Goal: Book appointment/travel/reservation

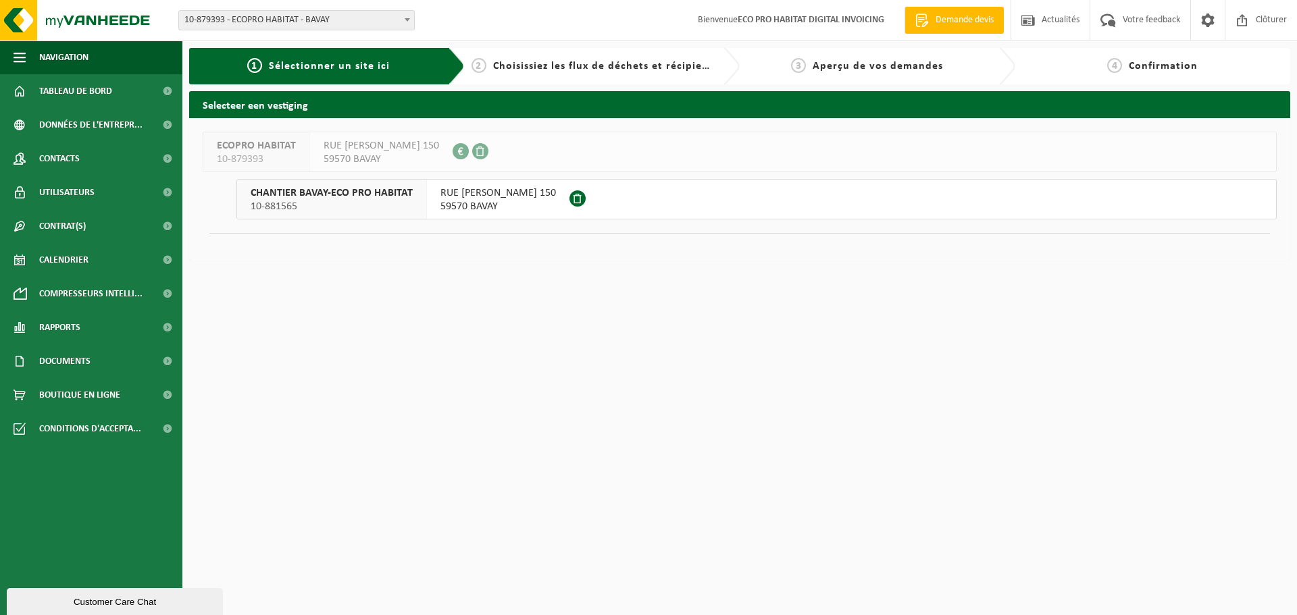
click at [344, 207] on span "10-881565" at bounding box center [332, 207] width 162 height 14
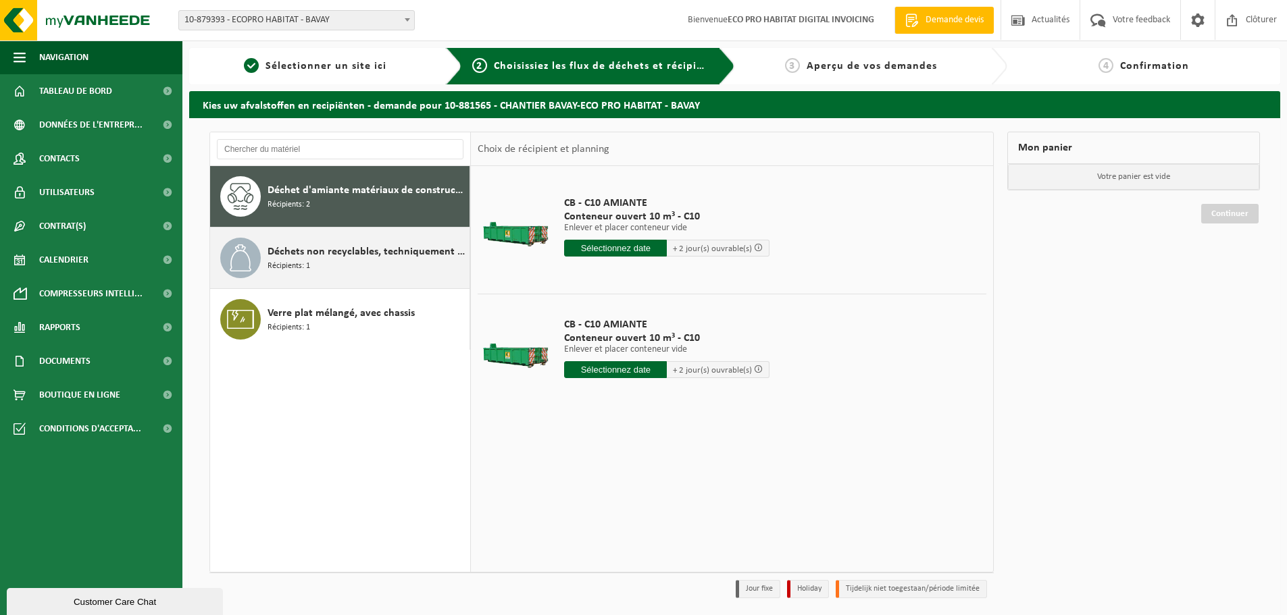
click at [328, 264] on div "Déchets non recyclables, techniquement non combustibles (combustibles) Récipien…" at bounding box center [366, 258] width 199 height 41
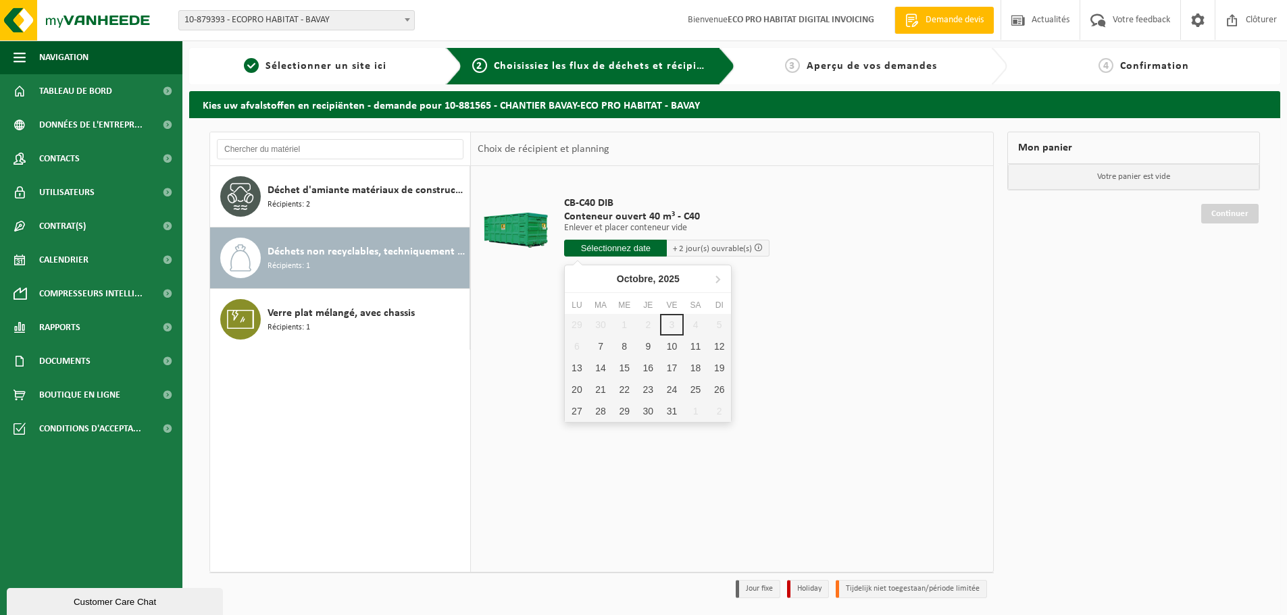
click at [590, 253] on input "text" at bounding box center [615, 248] width 103 height 17
click at [594, 347] on div "7" at bounding box center [600, 347] width 24 height 22
type input "à partir de 2025-10-07"
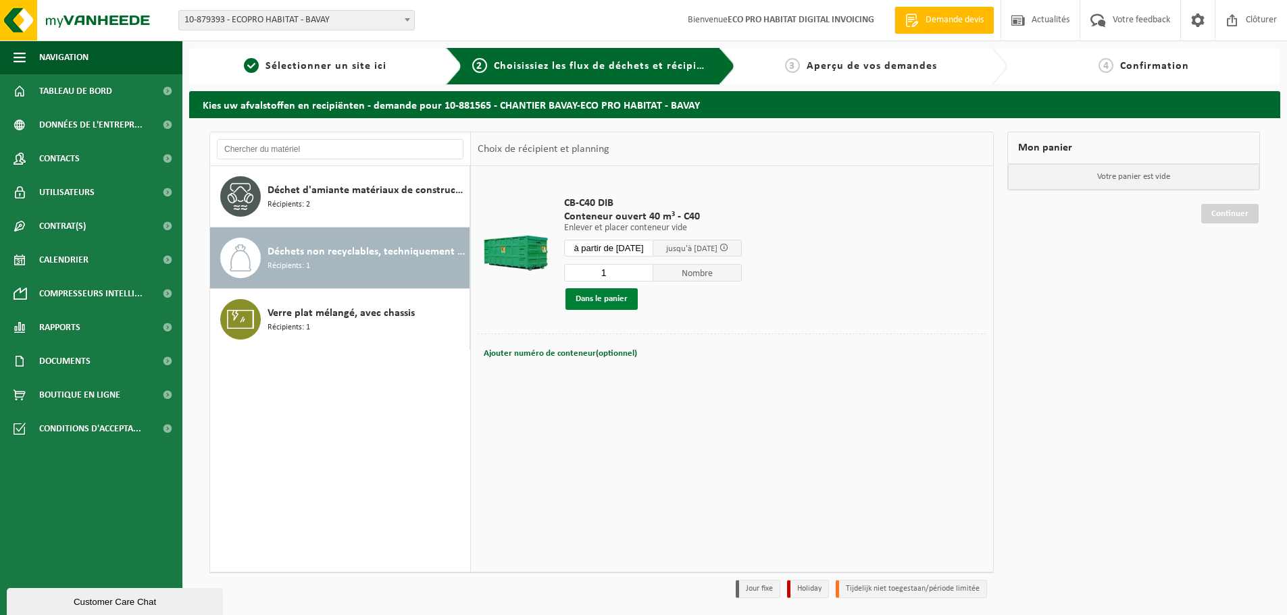
click at [590, 292] on button "Dans le panier" at bounding box center [601, 299] width 72 height 22
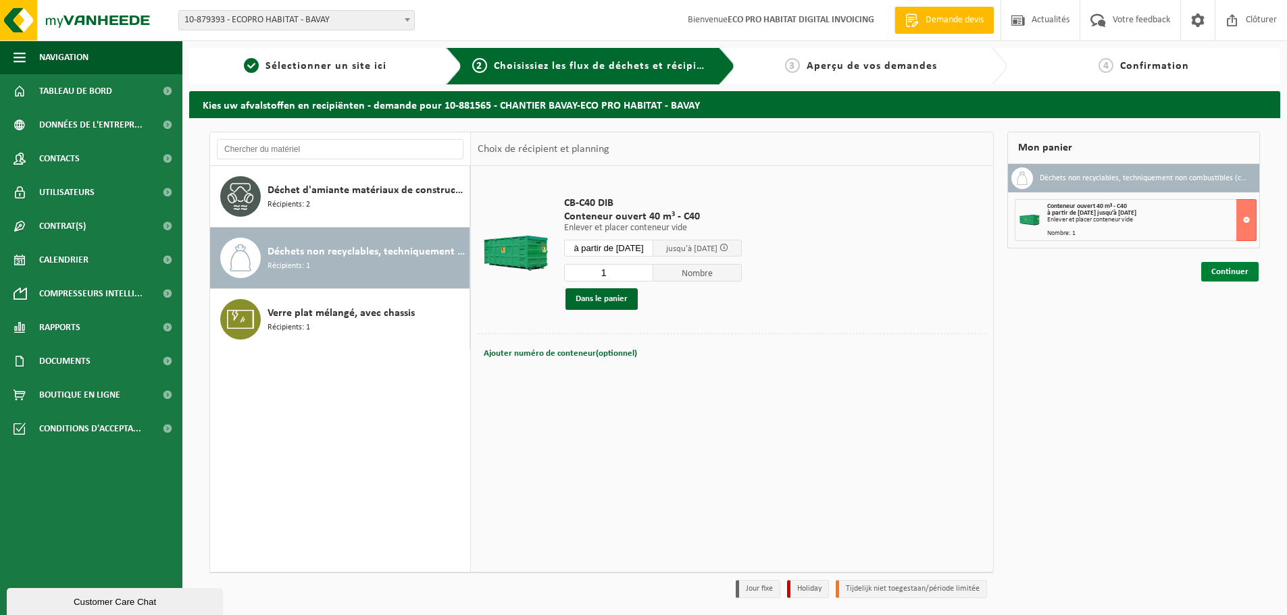
click at [1220, 271] on link "Continuer" at bounding box center [1229, 272] width 57 height 20
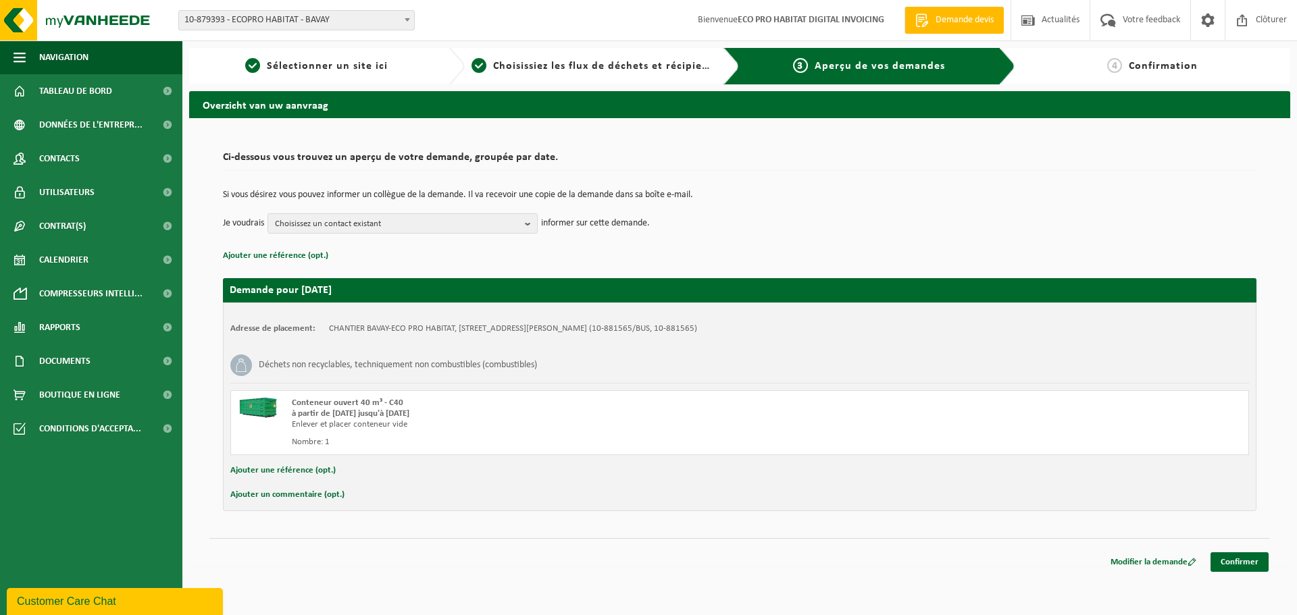
click at [463, 438] on div "Nombre: 1" at bounding box center [543, 442] width 502 height 11
click at [1229, 563] on link "Confirmer" at bounding box center [1239, 563] width 58 height 20
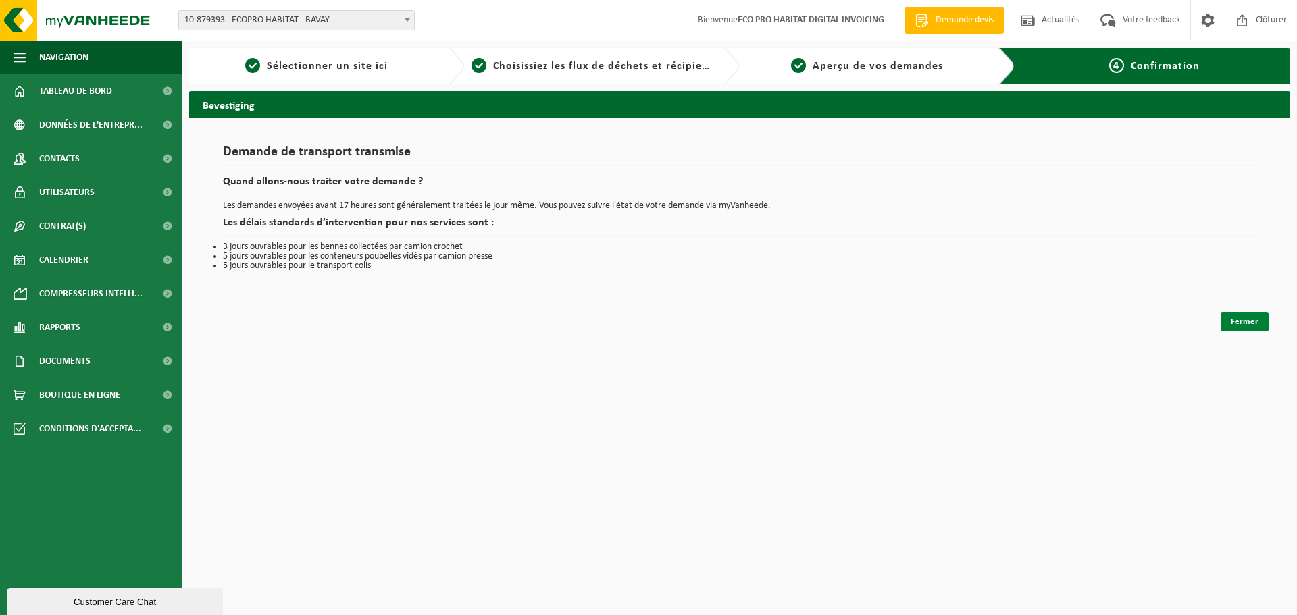
click at [1244, 325] on link "Fermer" at bounding box center [1245, 322] width 48 height 20
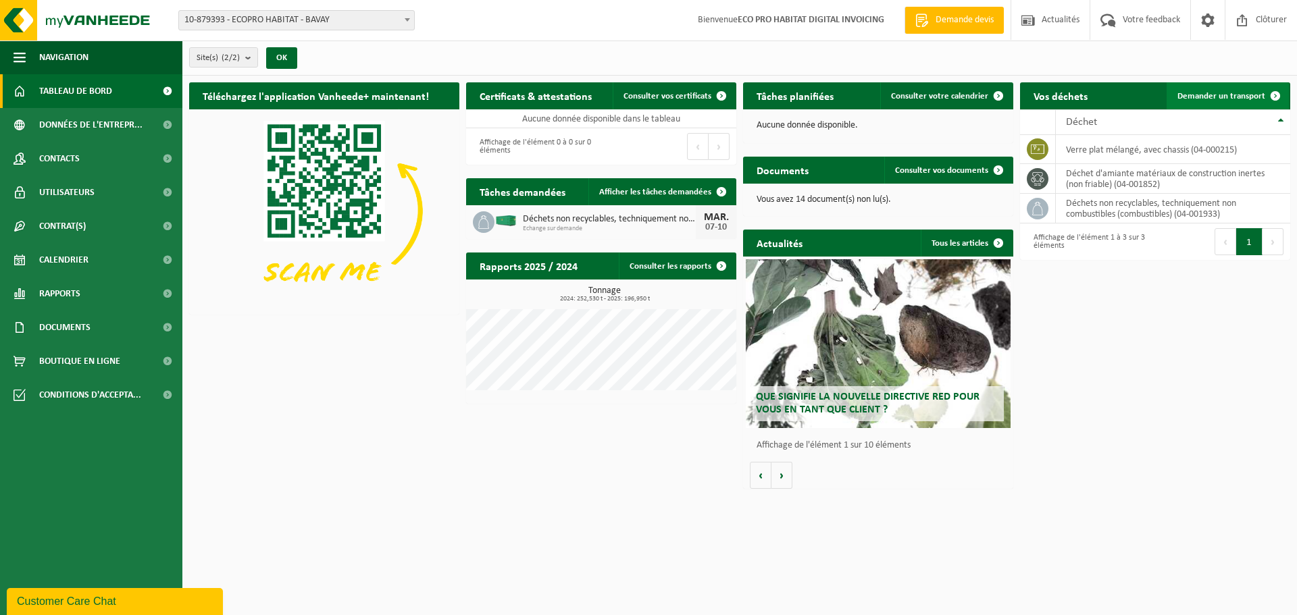
click at [1224, 95] on span "Demander un transport" at bounding box center [1221, 96] width 88 height 9
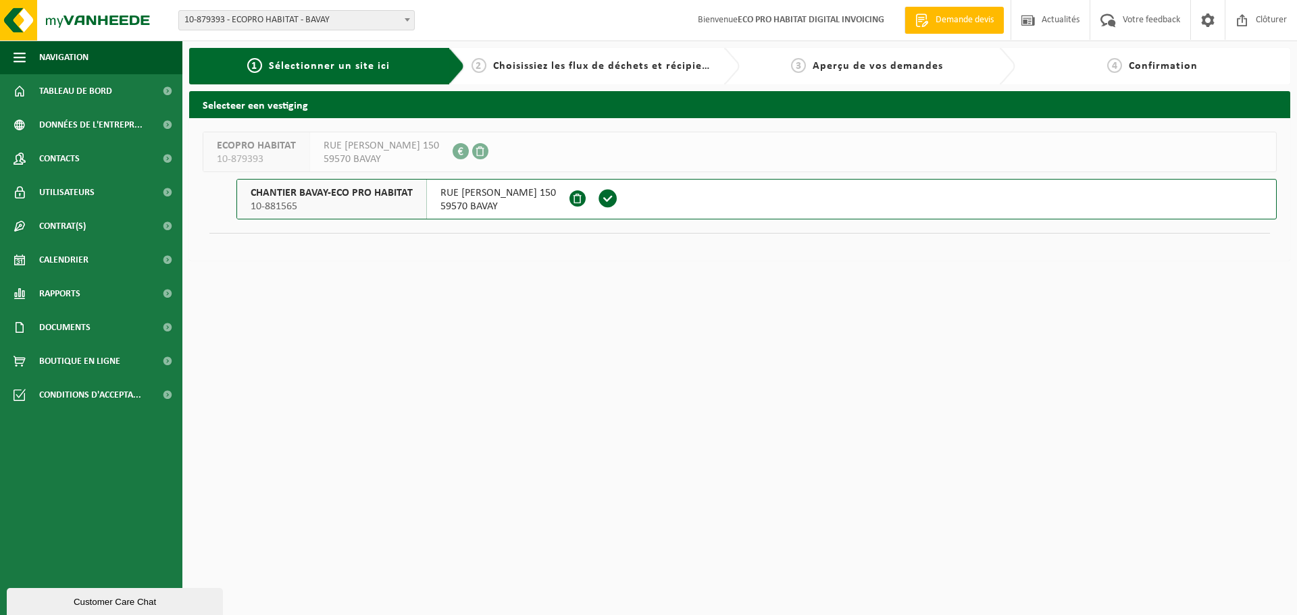
click at [344, 203] on span "10-881565" at bounding box center [332, 207] width 162 height 14
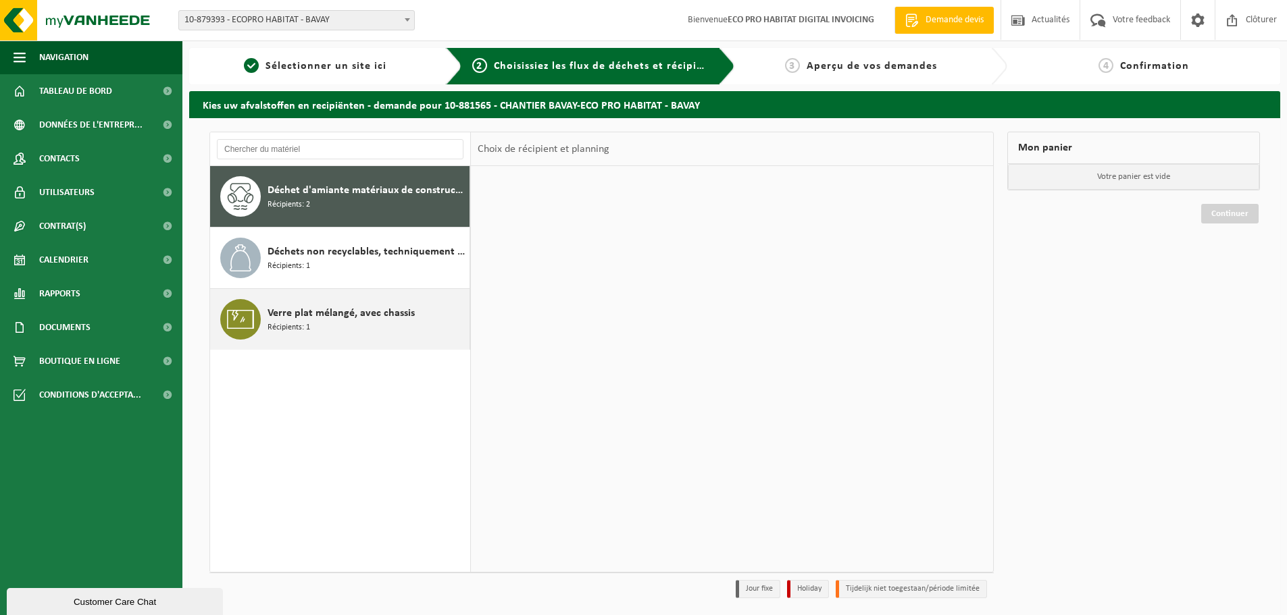
click at [352, 308] on span "Verre plat mélangé, avec chassis" at bounding box center [340, 313] width 147 height 16
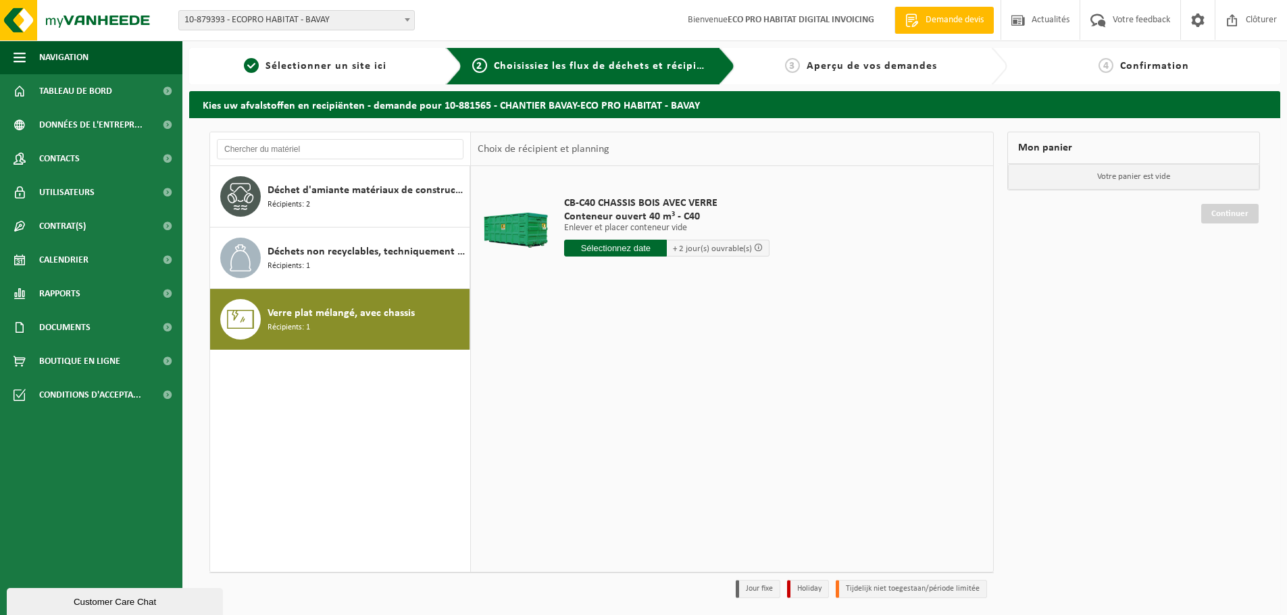
click at [615, 239] on div "CB-C40 CHASSIS BOIS AVEC VERRE Conteneur ouvert 40 m³ - C40 Enlever et placer c…" at bounding box center [666, 230] width 219 height 94
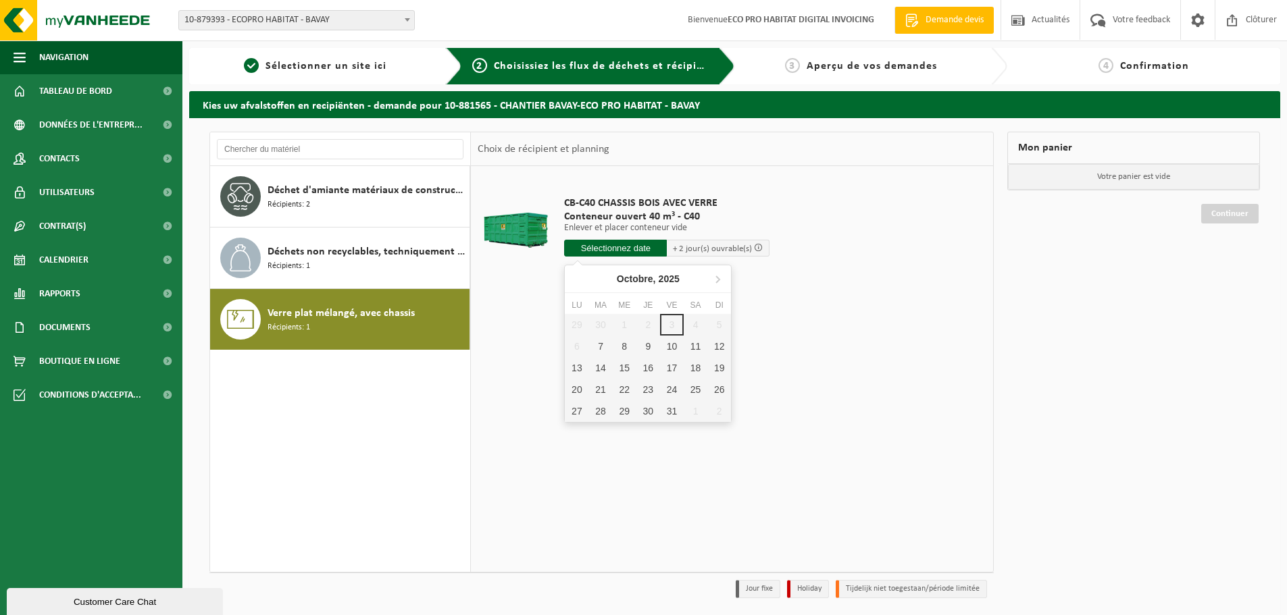
click at [615, 246] on input "text" at bounding box center [615, 248] width 103 height 17
click at [598, 352] on div "7" at bounding box center [600, 347] width 24 height 22
type input "à partir de 2025-10-07"
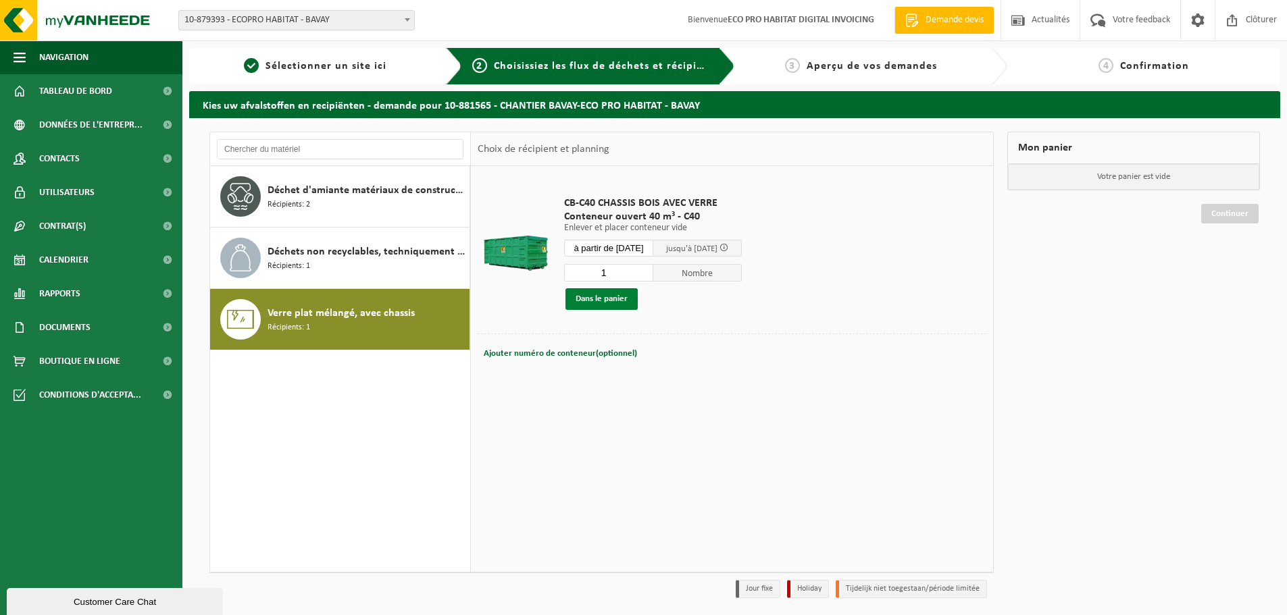
click at [615, 303] on button "Dans le panier" at bounding box center [601, 299] width 72 height 22
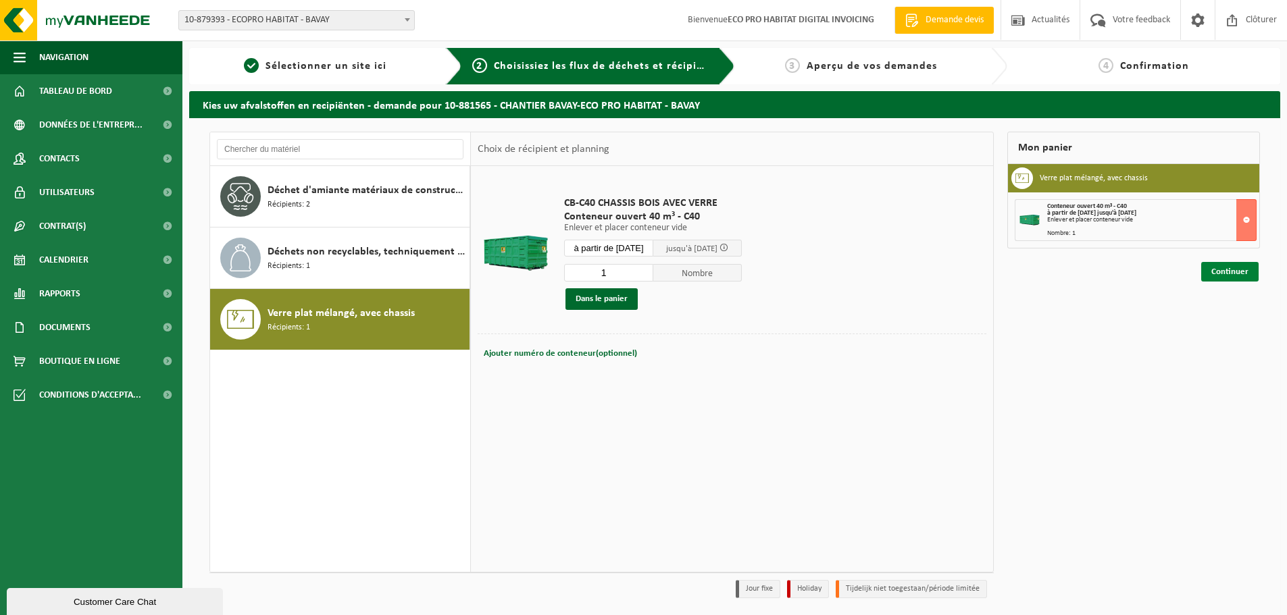
click at [1242, 271] on link "Continuer" at bounding box center [1229, 272] width 57 height 20
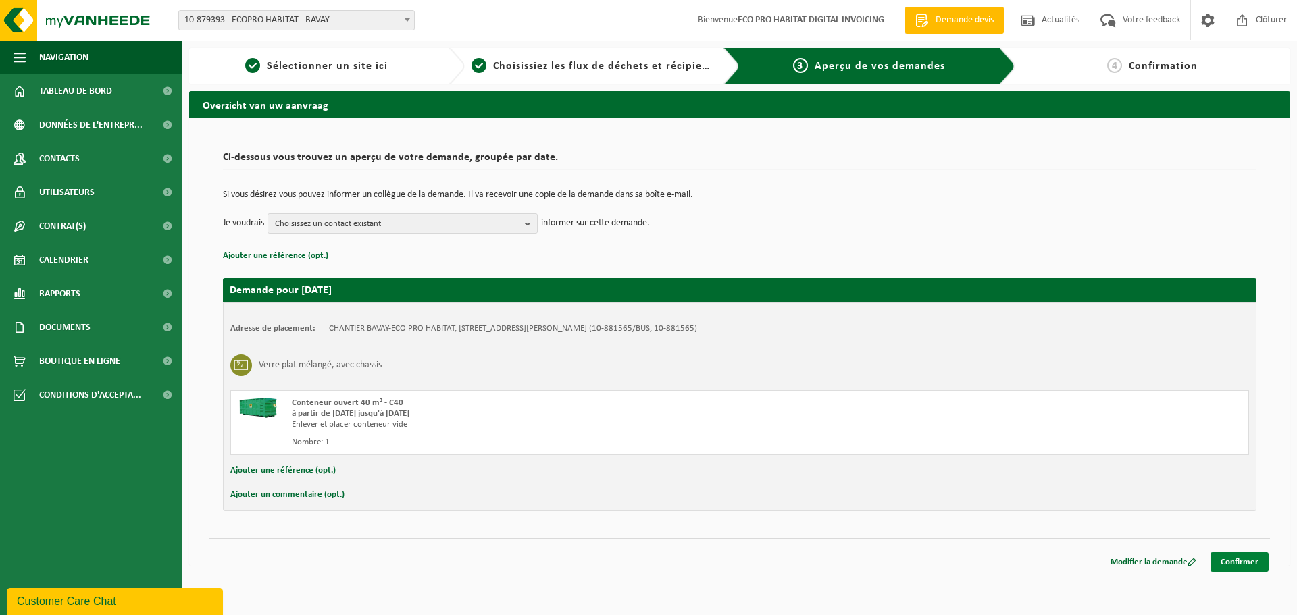
click at [1260, 563] on link "Confirmer" at bounding box center [1239, 563] width 58 height 20
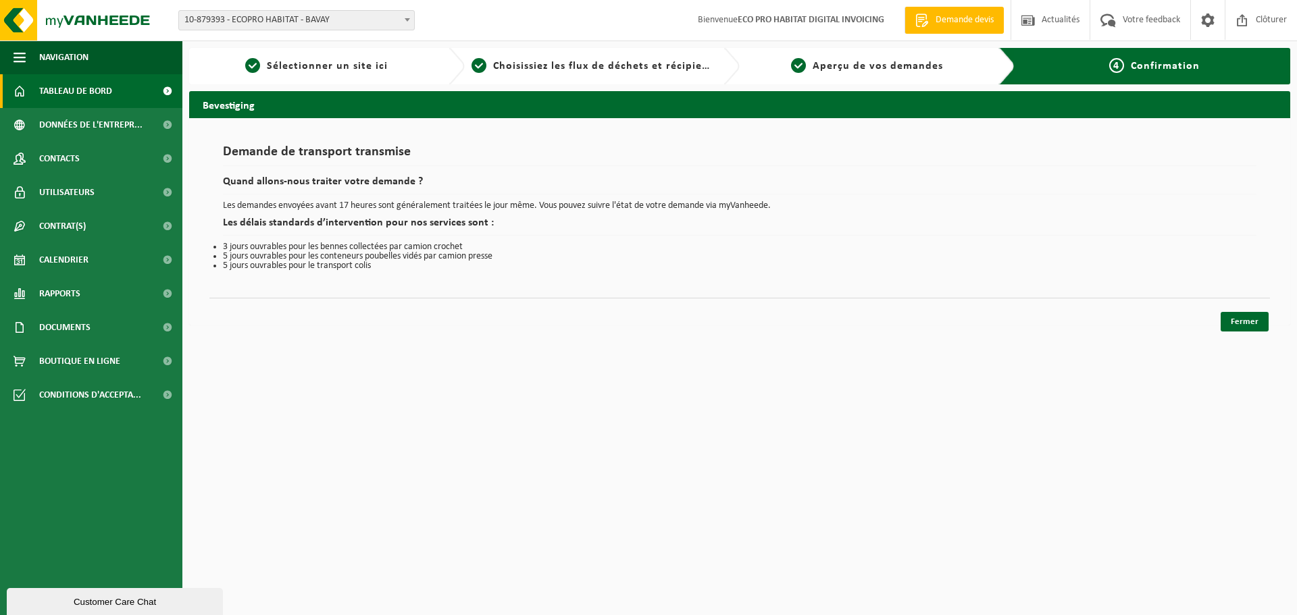
click at [62, 87] on span "Tableau de bord" at bounding box center [75, 91] width 73 height 34
